Goal: Information Seeking & Learning: Check status

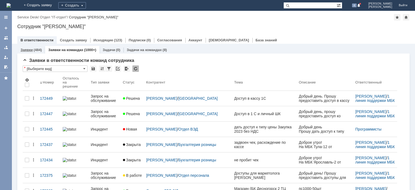
click at [32, 50] on link "Заявки" at bounding box center [27, 50] width 12 height 4
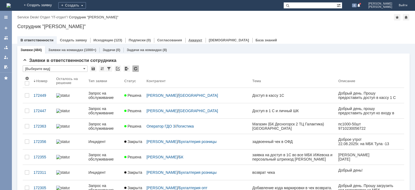
click at [189, 39] on link "Аккаунт" at bounding box center [196, 40] width 14 height 4
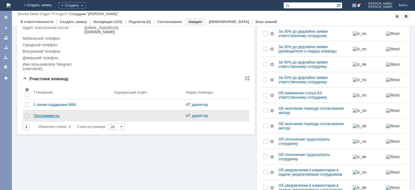
click at [43, 118] on div "Программисты" at bounding box center [71, 115] width 77 height 4
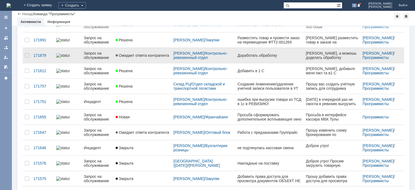
click at [108, 57] on link "Запрос на обслуживание" at bounding box center [98, 55] width 32 height 15
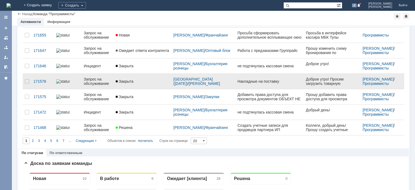
click at [99, 77] on div "Запрос на обслуживание" at bounding box center [98, 81] width 28 height 9
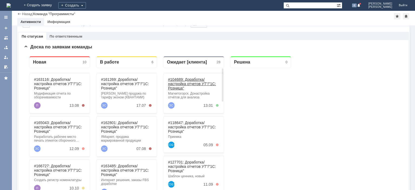
click at [196, 84] on link "#104689: Доработка/настройка отчетов УТ"/"1С: Розница"" at bounding box center [192, 83] width 48 height 13
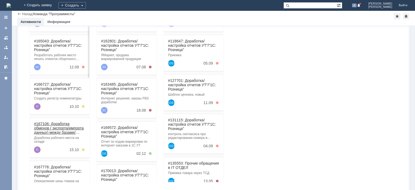
click at [60, 125] on link "#167106: Доработка обменов ( экспорта/импорта данных) между базами/системами УТ…" at bounding box center [59, 133] width 50 height 22
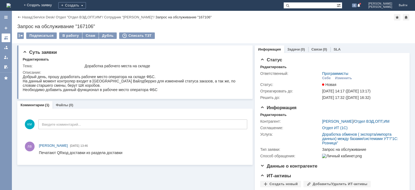
click at [8, 35] on link at bounding box center [6, 37] width 9 height 9
